Goal: Task Accomplishment & Management: Manage account settings

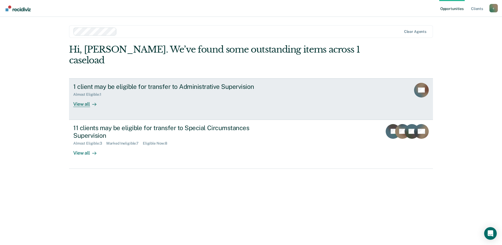
click at [84, 97] on div "View all" at bounding box center [87, 102] width 29 height 10
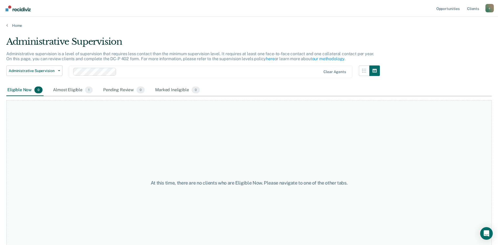
scroll to position [20, 0]
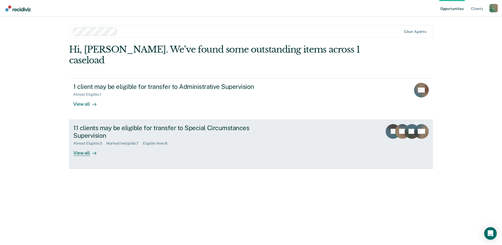
click at [98, 141] on div "Almost Eligible : 3" at bounding box center [89, 143] width 33 height 4
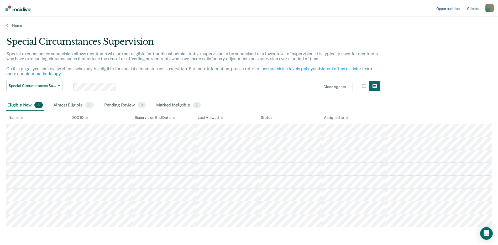
scroll to position [20, 0]
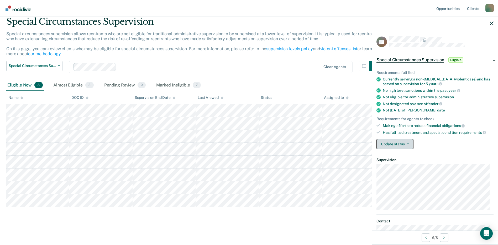
click at [403, 145] on button "Update status" at bounding box center [394, 144] width 37 height 10
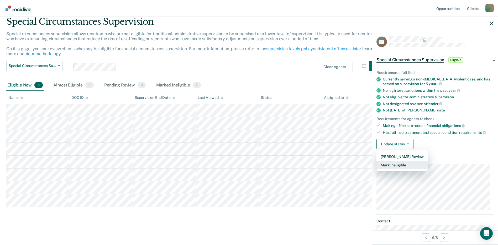
click at [399, 165] on button "Mark Ineligible" at bounding box center [401, 165] width 51 height 8
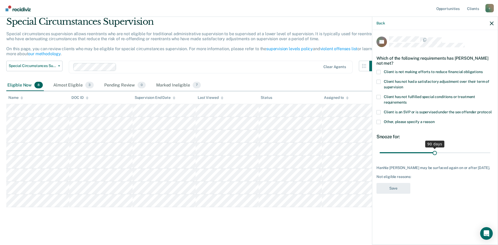
drag, startPoint x: 400, startPoint y: 152, endPoint x: 434, endPoint y: 152, distance: 34.9
type input "90"
click at [434, 152] on input "range" at bounding box center [434, 152] width 111 height 9
click at [380, 71] on span at bounding box center [378, 72] width 4 height 4
click at [483, 70] on input "Client is not making efforts to reduce financial obligations" at bounding box center [483, 70] width 0 height 0
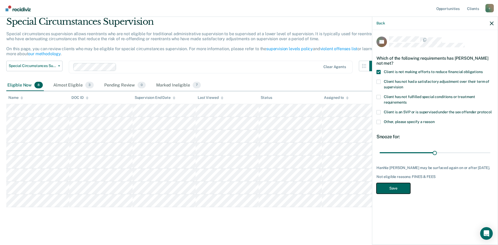
click at [388, 186] on button "Save" at bounding box center [393, 188] width 34 height 11
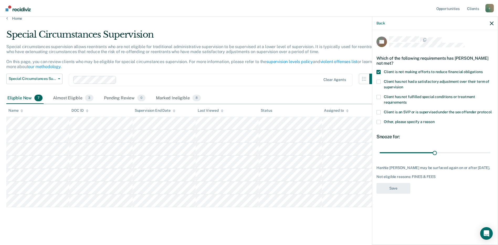
scroll to position [7, 0]
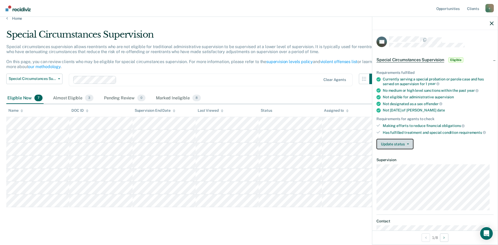
click at [406, 146] on button "Update status" at bounding box center [394, 144] width 37 height 10
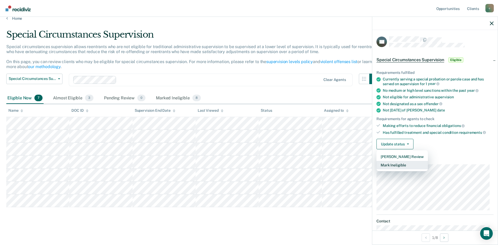
click at [396, 166] on button "Mark Ineligible" at bounding box center [401, 165] width 51 height 8
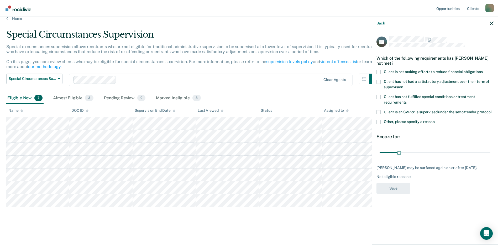
click at [378, 72] on span at bounding box center [378, 72] width 4 height 4
click at [483, 70] on input "Client is not making efforts to reduce financial obligations" at bounding box center [483, 70] width 0 height 0
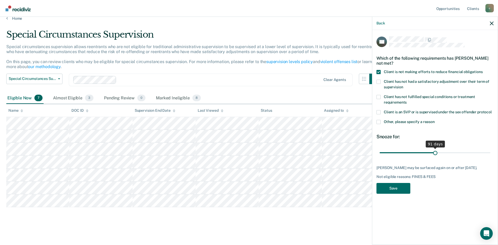
drag, startPoint x: 401, startPoint y: 152, endPoint x: 435, endPoint y: 150, distance: 33.6
click at [435, 150] on input "range" at bounding box center [434, 152] width 111 height 9
type input "90"
click at [434, 151] on input "range" at bounding box center [434, 152] width 111 height 9
click at [399, 190] on button "Save" at bounding box center [393, 188] width 34 height 11
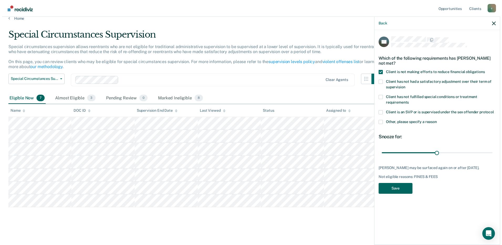
scroll to position [0, 0]
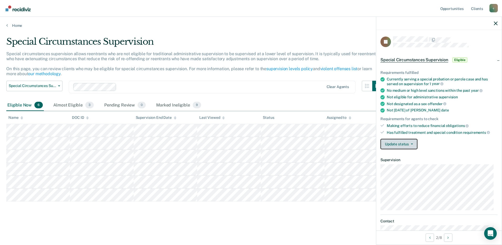
click at [392, 143] on button "Update status" at bounding box center [398, 144] width 37 height 10
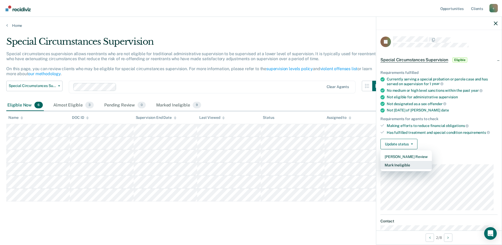
click at [395, 162] on button "Mark Ineligible" at bounding box center [405, 165] width 51 height 8
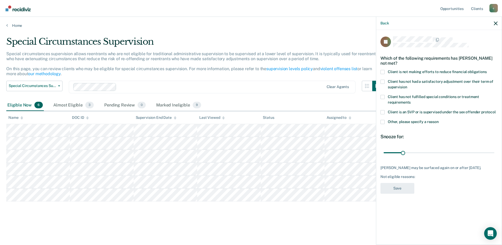
click at [383, 71] on span at bounding box center [382, 72] width 4 height 4
click at [486, 70] on input "Client is not making efforts to reduce financial obligations" at bounding box center [486, 70] width 0 height 0
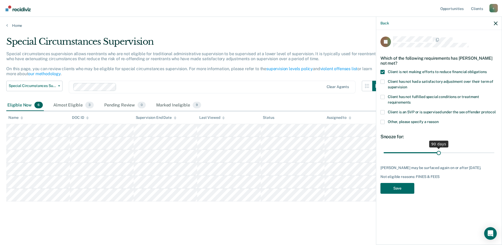
drag, startPoint x: 403, startPoint y: 151, endPoint x: 438, endPoint y: 150, distance: 35.7
type input "90"
click at [438, 150] on input "range" at bounding box center [438, 152] width 111 height 9
click at [401, 193] on button "Save" at bounding box center [397, 188] width 34 height 11
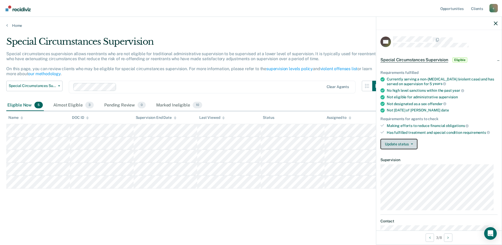
click at [398, 145] on button "Update status" at bounding box center [398, 144] width 37 height 10
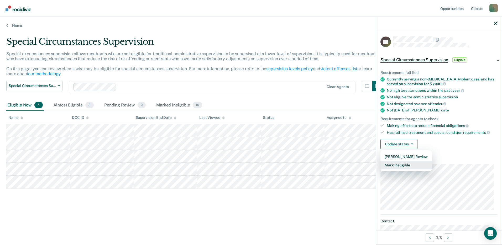
click at [398, 166] on button "Mark Ineligible" at bounding box center [405, 165] width 51 height 8
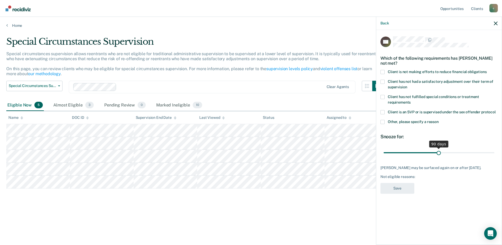
drag, startPoint x: 402, startPoint y: 151, endPoint x: 438, endPoint y: 149, distance: 36.8
type input "90"
click at [438, 149] on input "range" at bounding box center [438, 152] width 111 height 9
drag, startPoint x: 383, startPoint y: 73, endPoint x: 384, endPoint y: 86, distance: 13.5
click at [383, 73] on span at bounding box center [382, 72] width 4 height 4
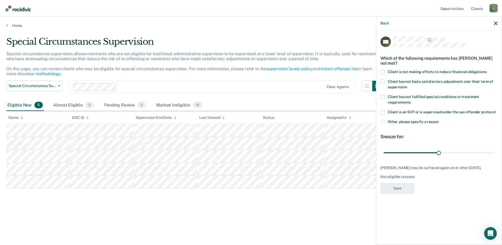
click at [486, 70] on input "Client is not making efforts to reduce financial obligations" at bounding box center [486, 70] width 0 height 0
click at [400, 185] on button "Save" at bounding box center [397, 188] width 34 height 11
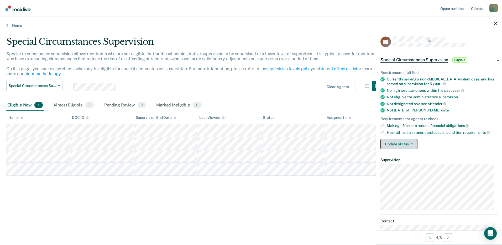
click at [400, 144] on button "Update status" at bounding box center [398, 144] width 37 height 10
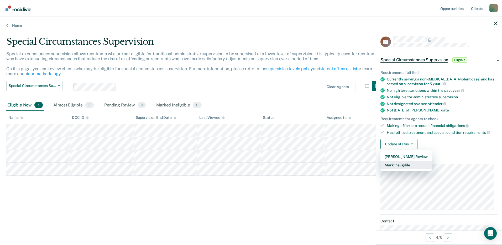
click at [395, 163] on button "Mark Ineligible" at bounding box center [405, 165] width 51 height 8
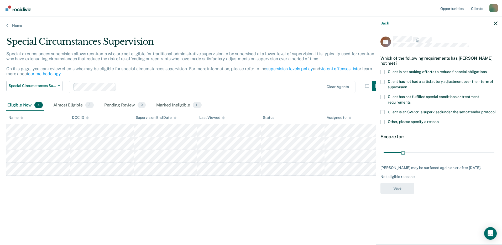
click at [385, 70] on label "Client is not making efforts to reduce financial obligations" at bounding box center [438, 73] width 117 height 6
click at [486, 70] on input "Client is not making efforts to reduce financial obligations" at bounding box center [486, 70] width 0 height 0
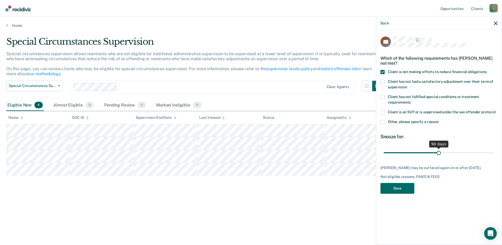
drag, startPoint x: 404, startPoint y: 149, endPoint x: 438, endPoint y: 147, distance: 34.7
type input "90"
click at [438, 148] on input "range" at bounding box center [438, 152] width 111 height 9
click at [405, 183] on button "Save" at bounding box center [397, 188] width 34 height 11
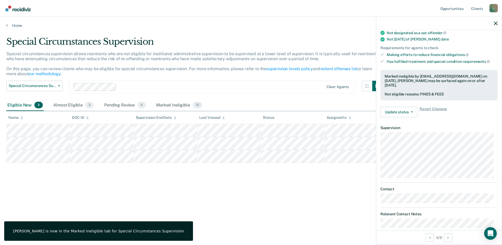
scroll to position [78, 0]
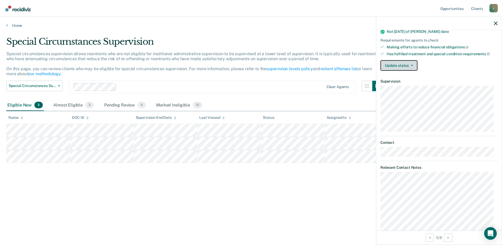
click at [397, 68] on button "Update status" at bounding box center [398, 65] width 37 height 10
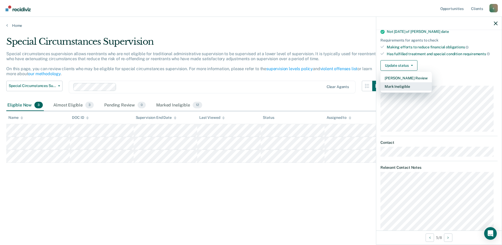
click at [396, 84] on button "Mark Ineligible" at bounding box center [405, 86] width 51 height 8
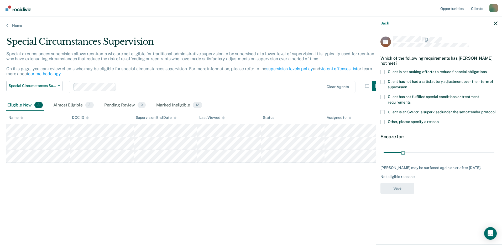
click at [385, 69] on div "Which of the following requirements has [PERSON_NAME] not met?" at bounding box center [438, 60] width 117 height 18
click at [385, 71] on label "Client is not making efforts to reduce financial obligations" at bounding box center [438, 73] width 117 height 6
click at [486, 70] on input "Client is not making efforts to reduce financial obligations" at bounding box center [486, 70] width 0 height 0
click at [396, 188] on button "Save" at bounding box center [397, 188] width 34 height 11
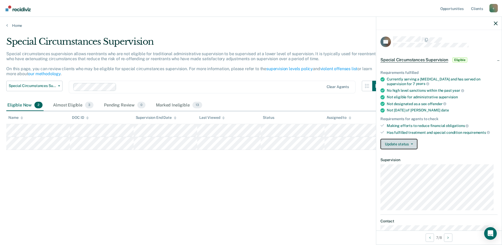
click at [390, 146] on button "Update status" at bounding box center [398, 144] width 37 height 10
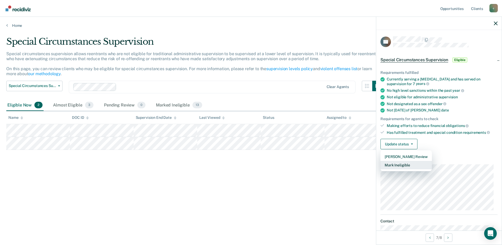
click at [404, 166] on button "Mark Ineligible" at bounding box center [405, 165] width 51 height 8
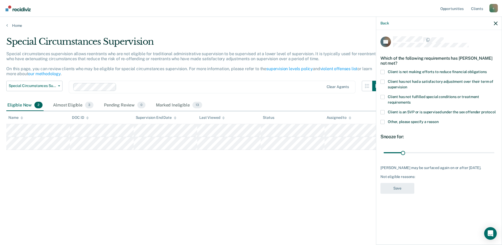
click at [383, 72] on span at bounding box center [382, 72] width 4 height 4
click at [486, 70] on input "Client is not making efforts to reduce financial obligations" at bounding box center [486, 70] width 0 height 0
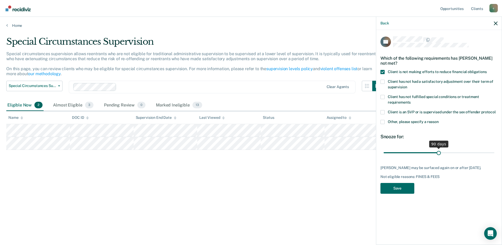
drag, startPoint x: 404, startPoint y: 151, endPoint x: 438, endPoint y: 151, distance: 34.4
type input "90"
click at [438, 151] on input "range" at bounding box center [438, 152] width 111 height 9
click at [402, 188] on button "Save" at bounding box center [397, 188] width 34 height 11
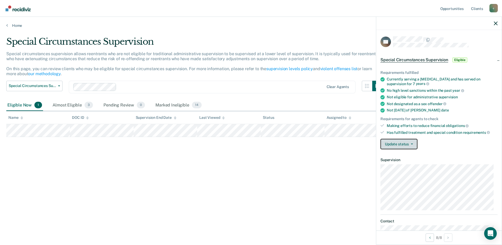
click at [399, 144] on button "Update status" at bounding box center [398, 144] width 37 height 10
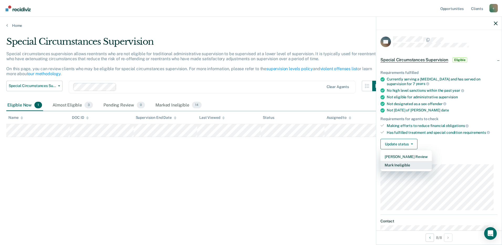
click at [395, 163] on button "Mark Ineligible" at bounding box center [405, 165] width 51 height 8
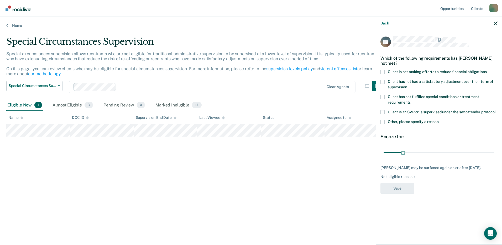
click at [386, 71] on label "Client is not making efforts to reduce financial obligations" at bounding box center [438, 73] width 117 height 6
click at [486, 70] on input "Client is not making efforts to reduce financial obligations" at bounding box center [486, 70] width 0 height 0
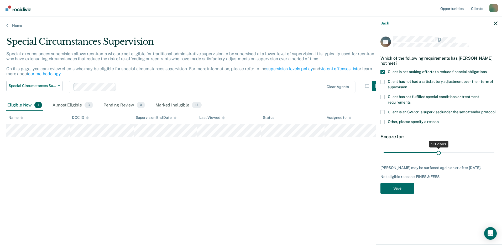
drag, startPoint x: 405, startPoint y: 152, endPoint x: 438, endPoint y: 152, distance: 33.3
type input "90"
click at [438, 152] on input "range" at bounding box center [438, 152] width 111 height 9
click at [402, 191] on button "Save" at bounding box center [397, 188] width 34 height 11
